Goal: Transaction & Acquisition: Purchase product/service

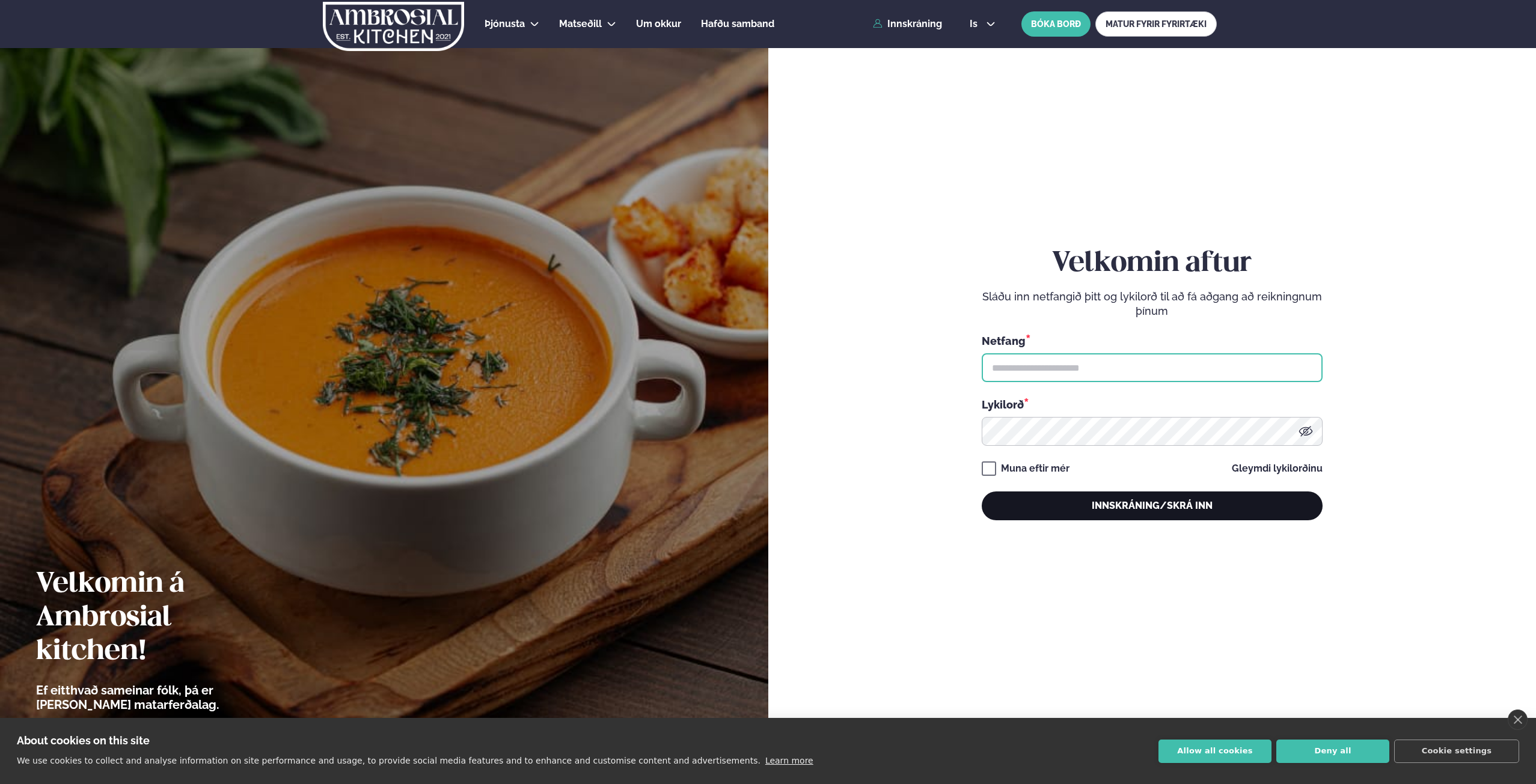
type input "**********"
click at [1190, 504] on button "Innskráning/Skrá inn" at bounding box center [1152, 506] width 341 height 29
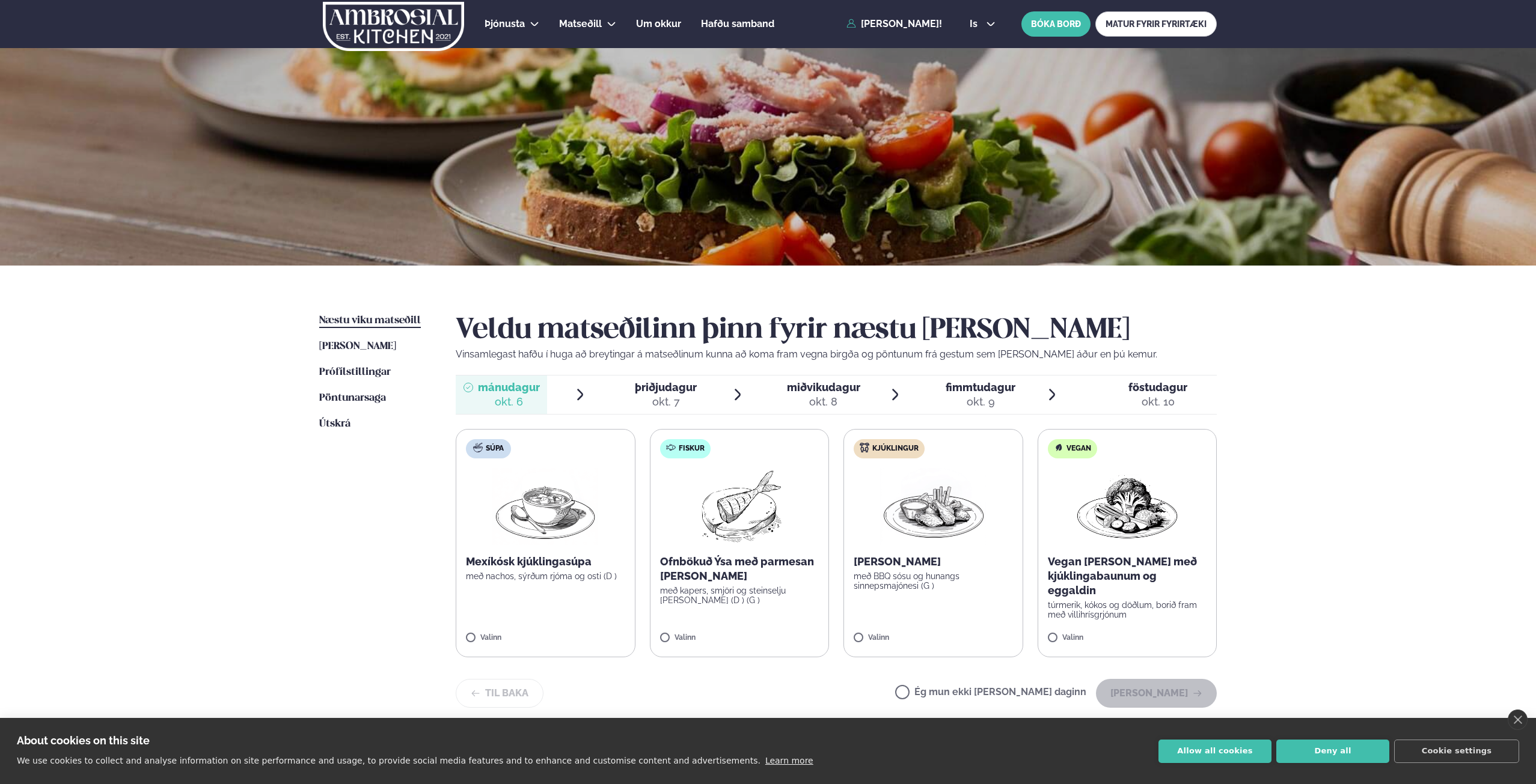
click at [1125, 556] on p "Vegan [PERSON_NAME] með kjúklingabaunum og eggaldin" at bounding box center [1127, 576] width 159 height 44
click at [1140, 689] on button "[PERSON_NAME]" at bounding box center [1156, 702] width 121 height 29
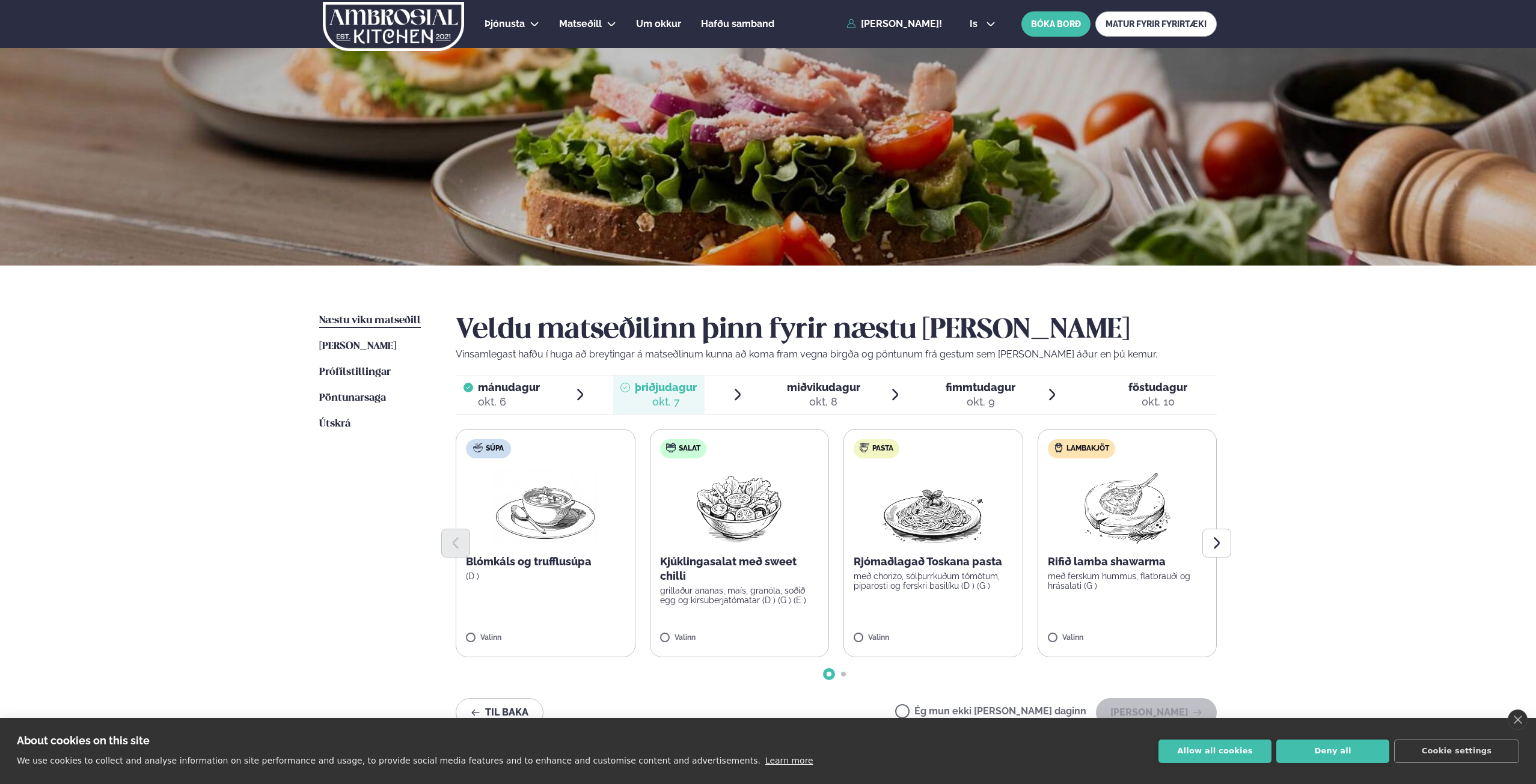
click at [1141, 535] on div at bounding box center [836, 543] width 761 height 29
click at [1137, 598] on label "Lambakjöt Rifið lamba shawarma með ferskum hummus, flatbrauði og hrásalati (G )…" at bounding box center [1127, 543] width 180 height 228
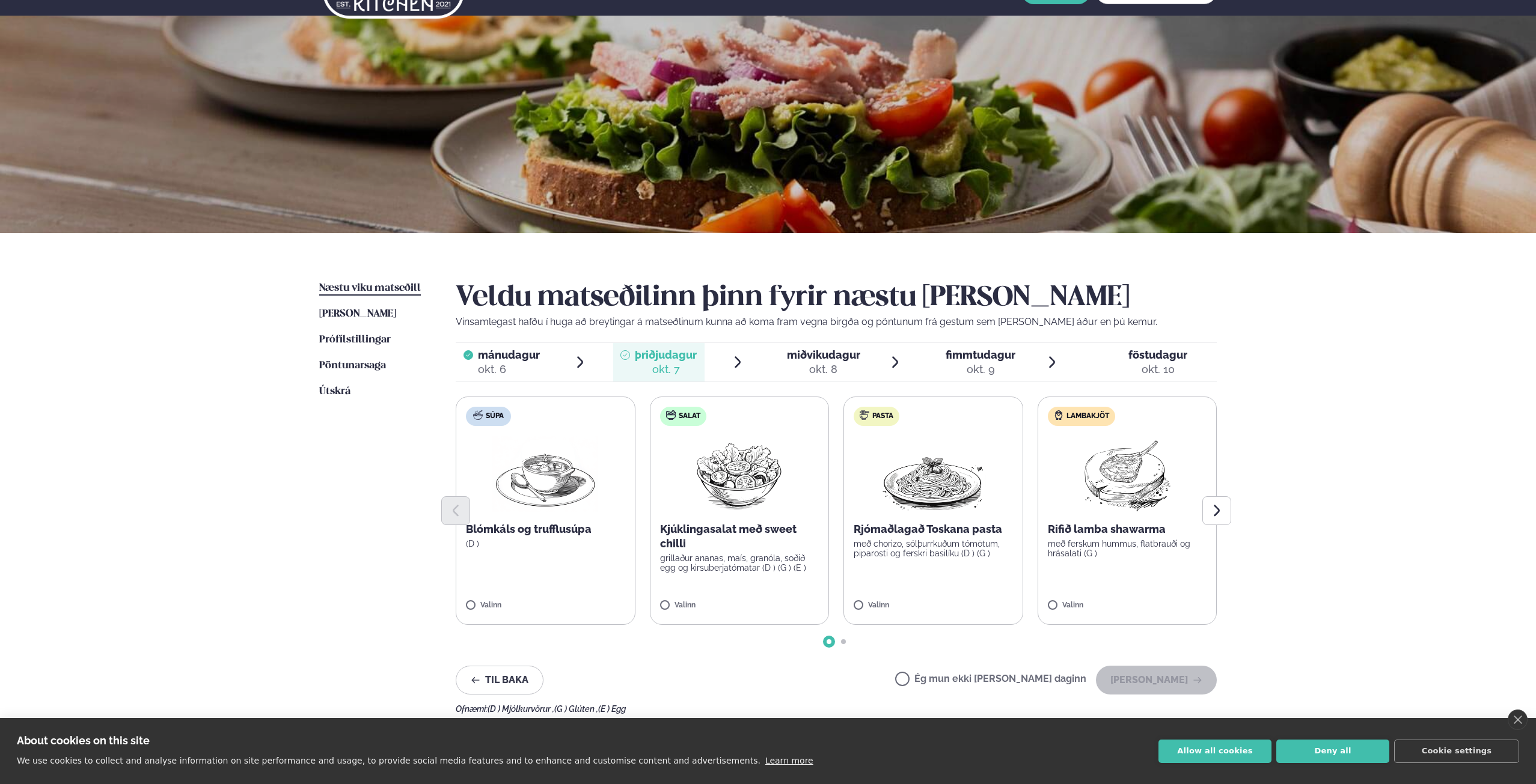
scroll to position [60, 0]
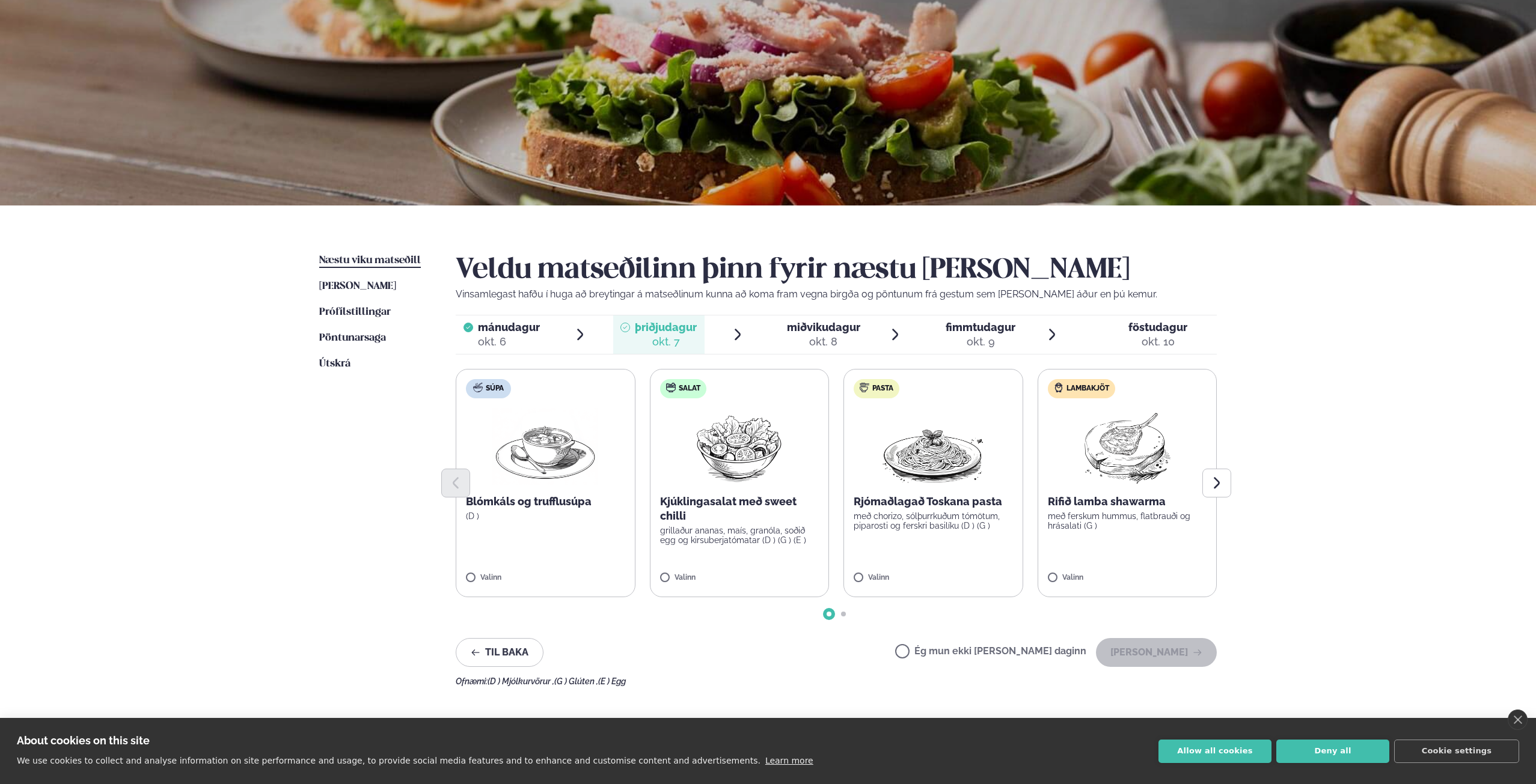
click at [1108, 580] on div "Valinn" at bounding box center [1127, 578] width 159 height 10
click at [1151, 643] on button "[PERSON_NAME]" at bounding box center [1156, 653] width 121 height 29
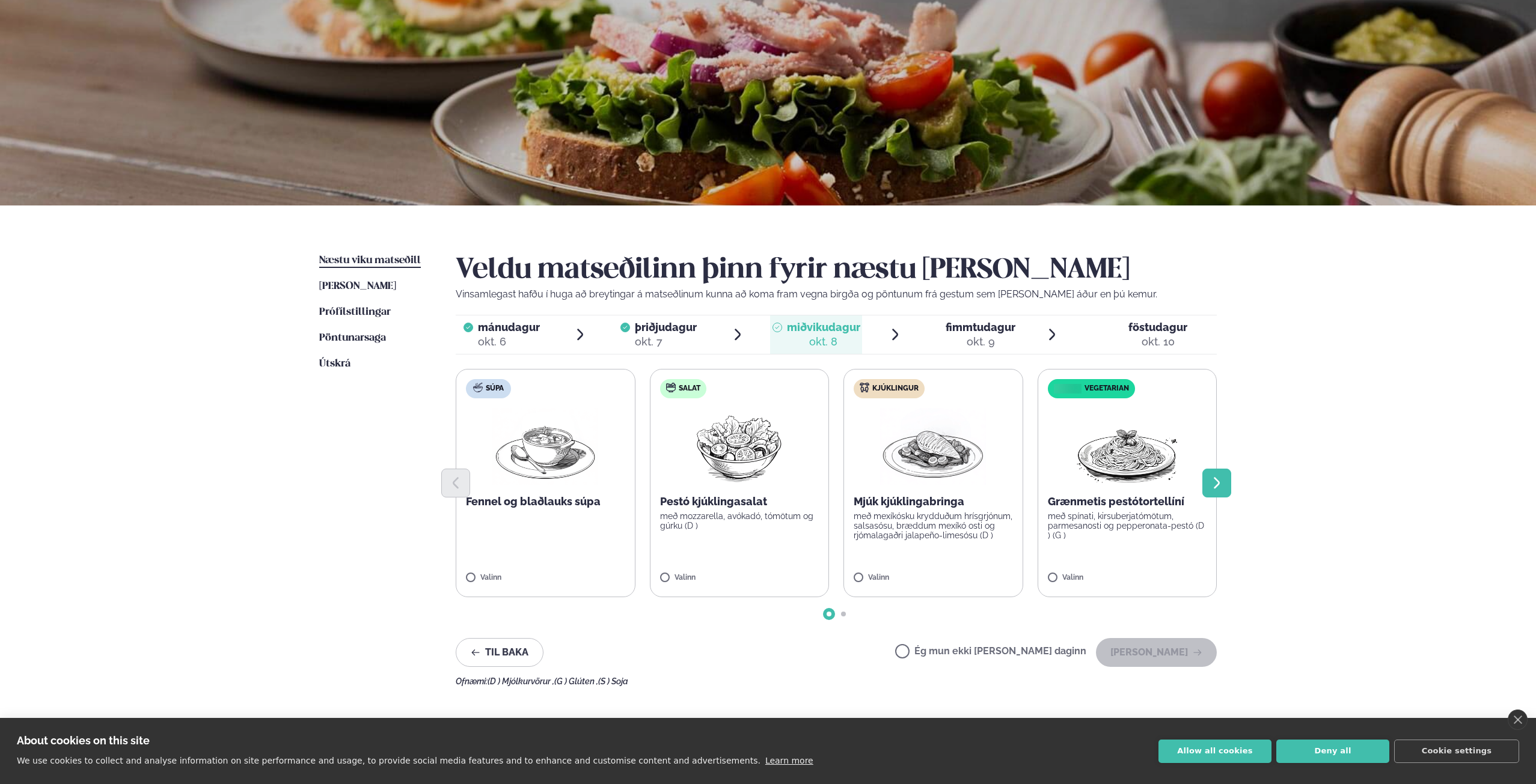
click at [1213, 486] on icon "Next slide" at bounding box center [1216, 483] width 15 height 15
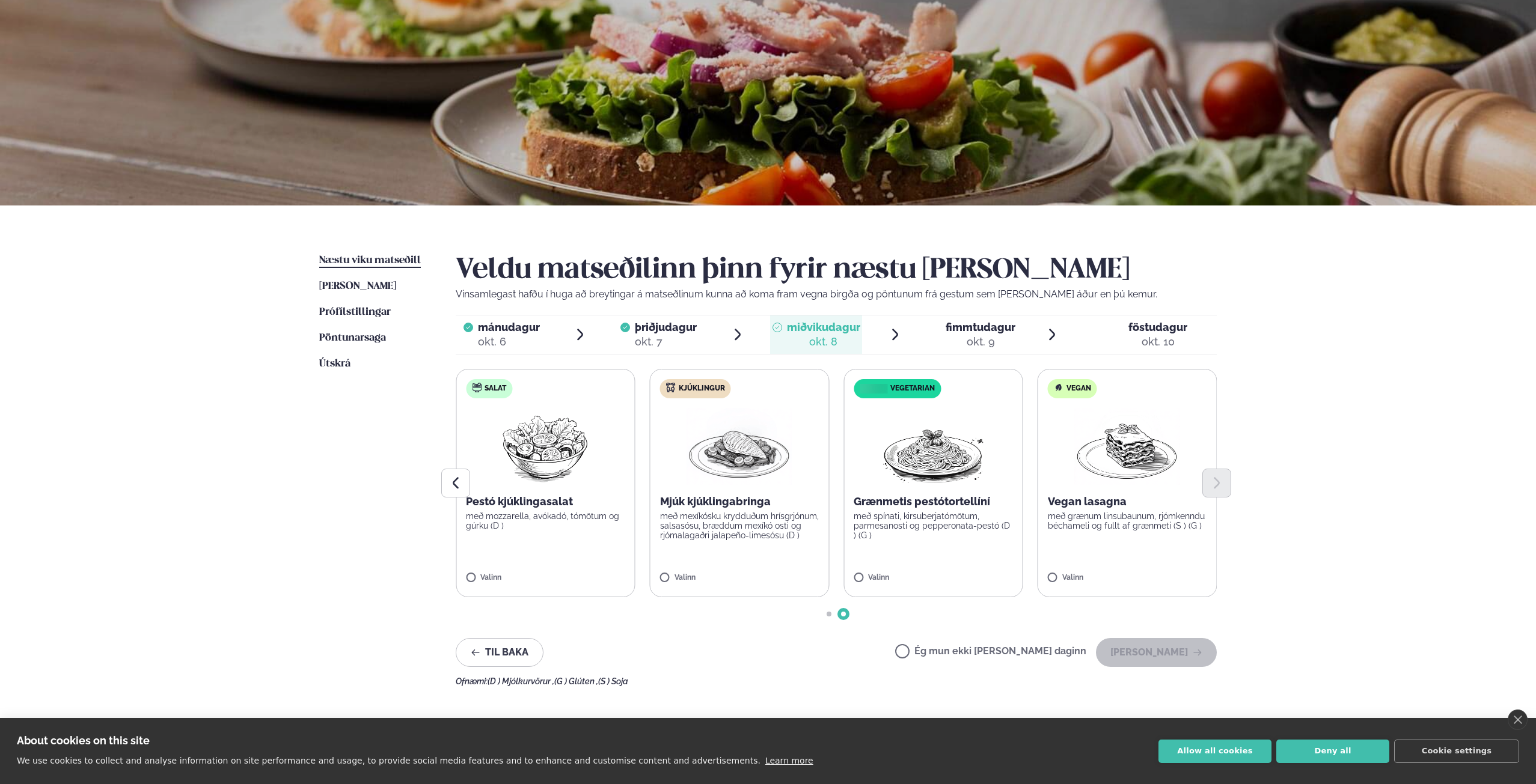
click at [1136, 466] on img at bounding box center [1127, 446] width 106 height 77
click at [1146, 647] on button "[PERSON_NAME]" at bounding box center [1156, 653] width 121 height 29
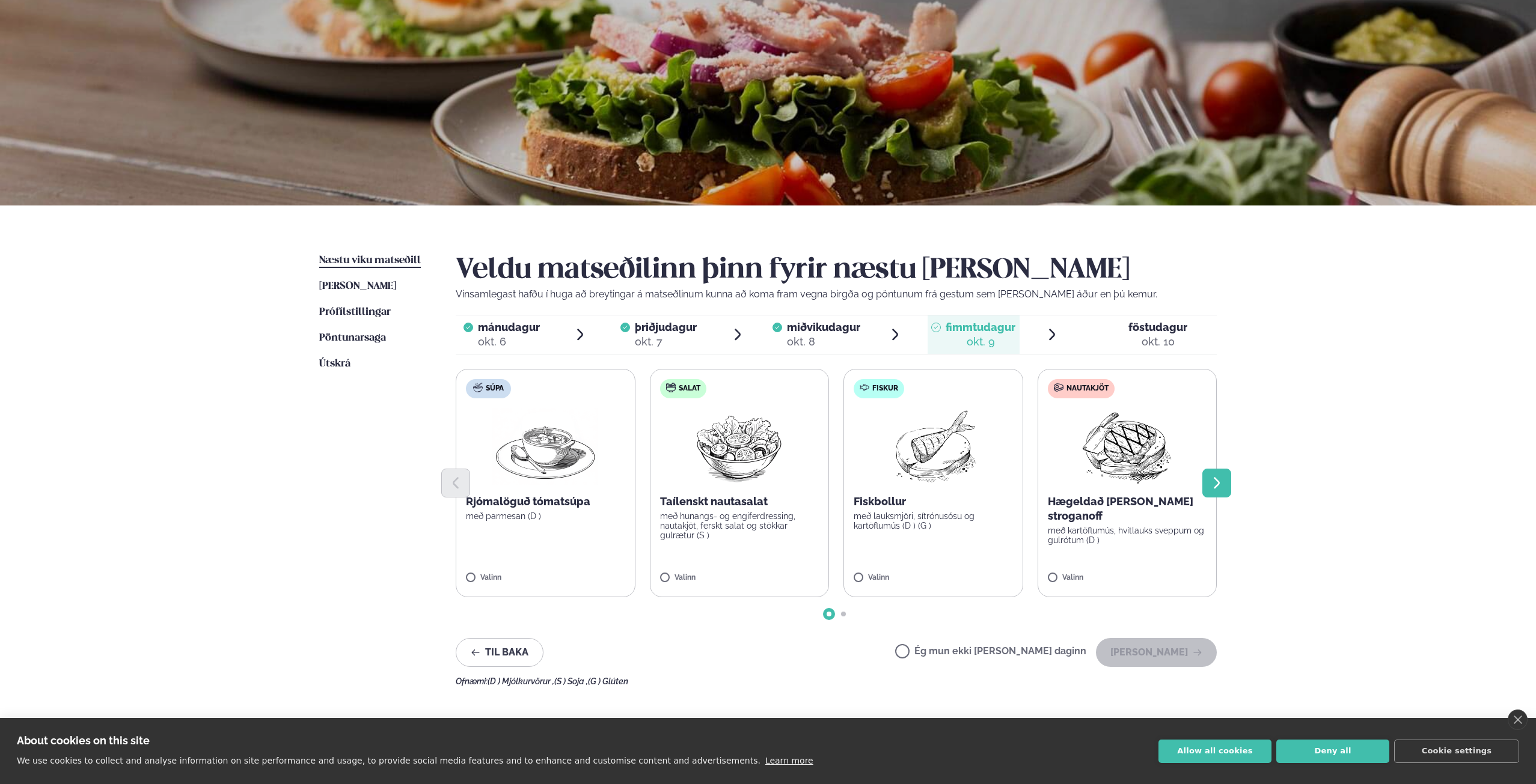
click at [1207, 481] on button "Next slide" at bounding box center [1216, 483] width 29 height 29
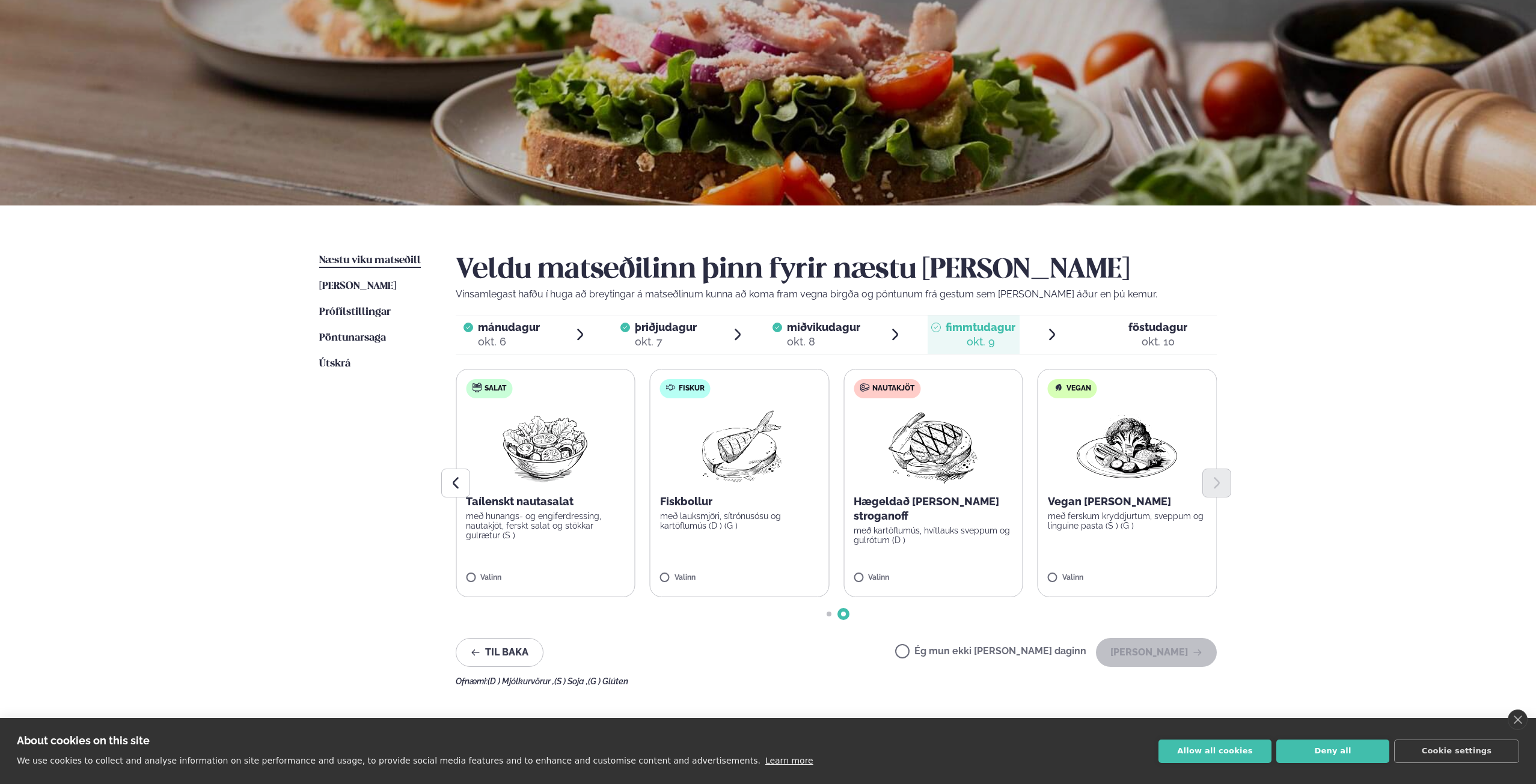
click at [1128, 552] on label "Vegan Vegan [PERSON_NAME] með ferskum kryddjurtum, sveppum og linguine pasta (S…" at bounding box center [1127, 483] width 180 height 228
click at [1133, 569] on label "Vegan Vegan [PERSON_NAME] með ferskum kryddjurtum, sveppum og linguine pasta (S…" at bounding box center [1127, 483] width 180 height 228
click at [1117, 570] on label "Vegan Vegan [PERSON_NAME] með ferskum kryddjurtum, sveppum og linguine pasta (S…" at bounding box center [1127, 483] width 180 height 228
click at [1163, 644] on button "[PERSON_NAME]" at bounding box center [1156, 653] width 121 height 29
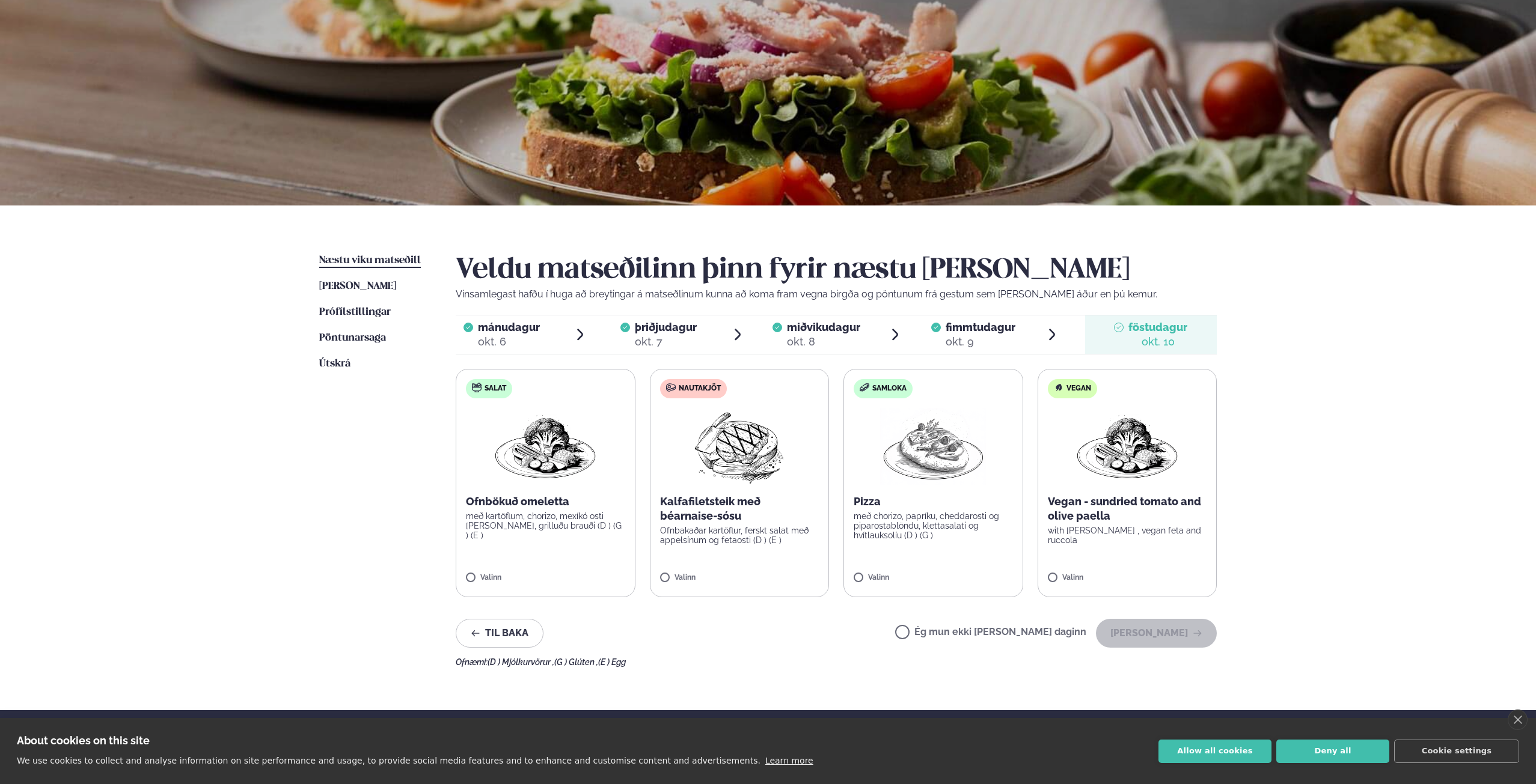
click at [929, 556] on label "Samloka Pizza með chorizo, papríku, cheddarosti og piparostablöndu, klettasalat…" at bounding box center [933, 483] width 180 height 228
click at [946, 568] on label "Samloka Pizza með chorizo, papríku, cheddarosti og piparostablöndu, klettasalat…" at bounding box center [933, 483] width 180 height 228
click at [1138, 628] on button "[PERSON_NAME]" at bounding box center [1156, 633] width 121 height 29
